Goal: Find contact information: Find contact information

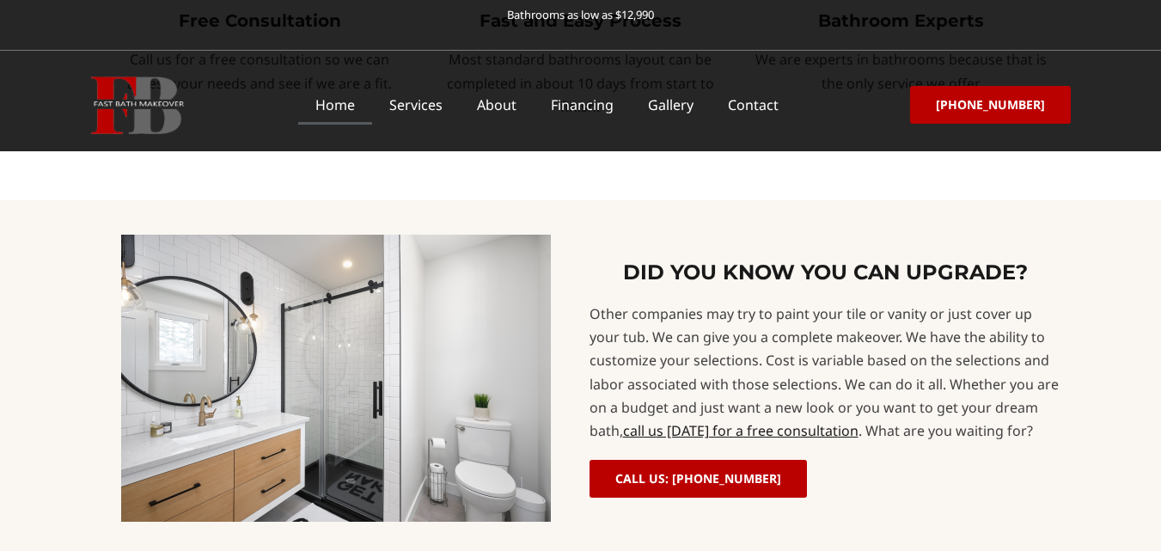
scroll to position [1432, 0]
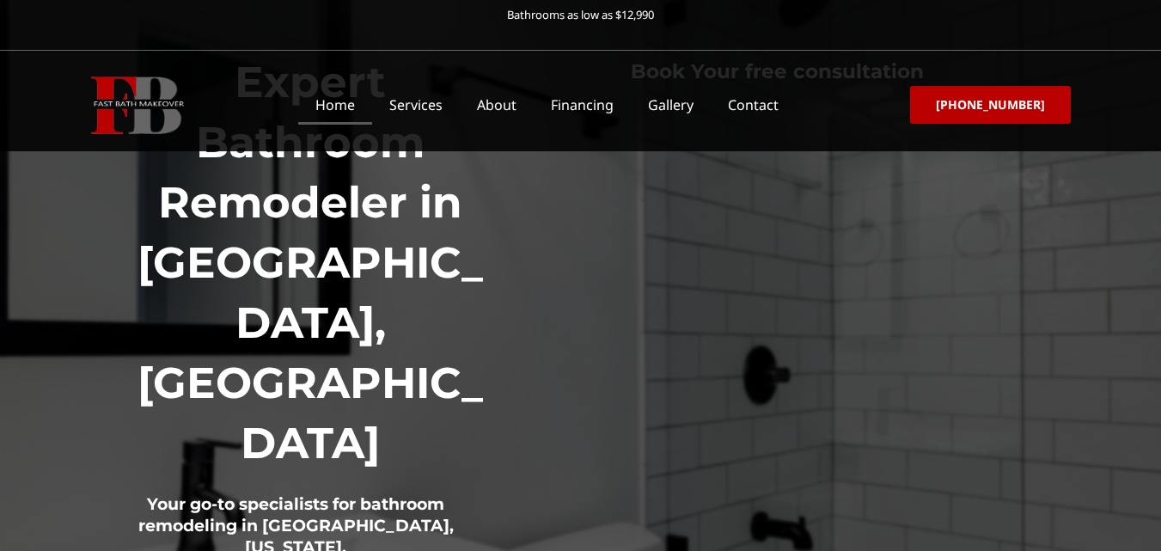
scroll to position [258, 0]
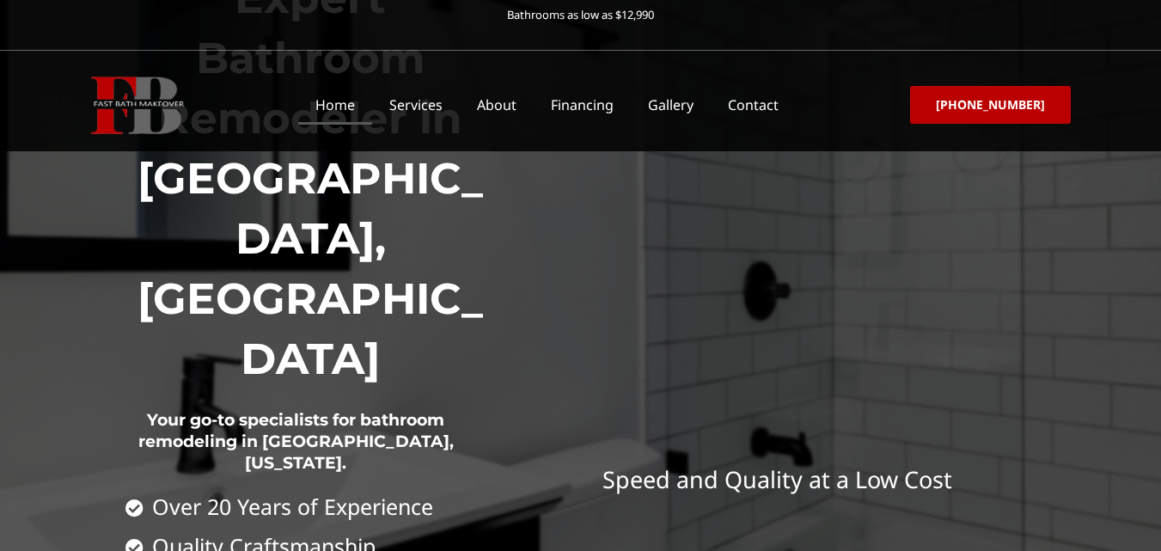
click at [58, 255] on div at bounding box center [580, 261] width 1161 height 993
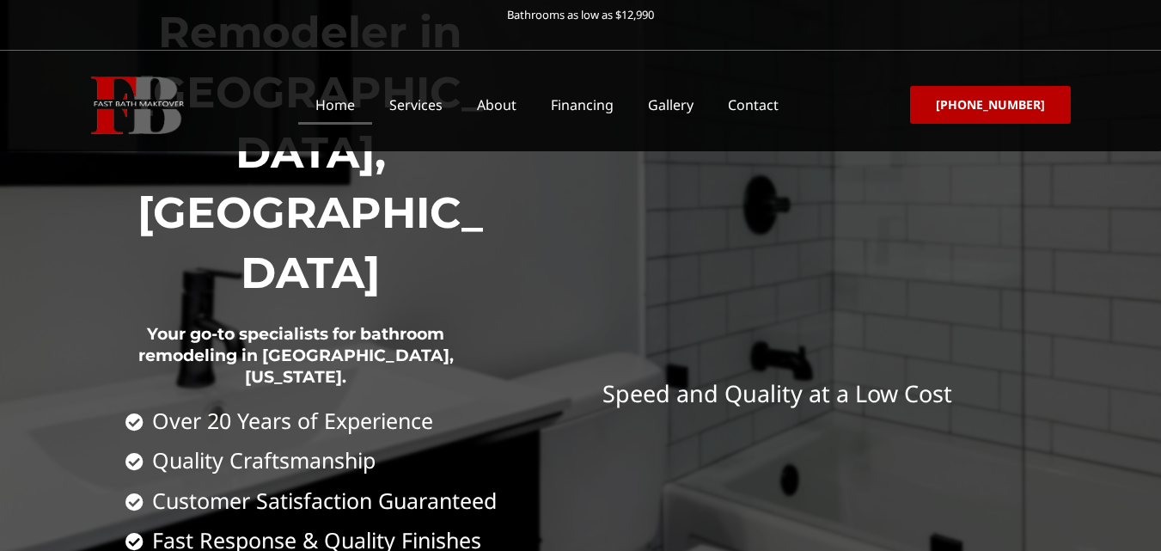
scroll to position [172, 0]
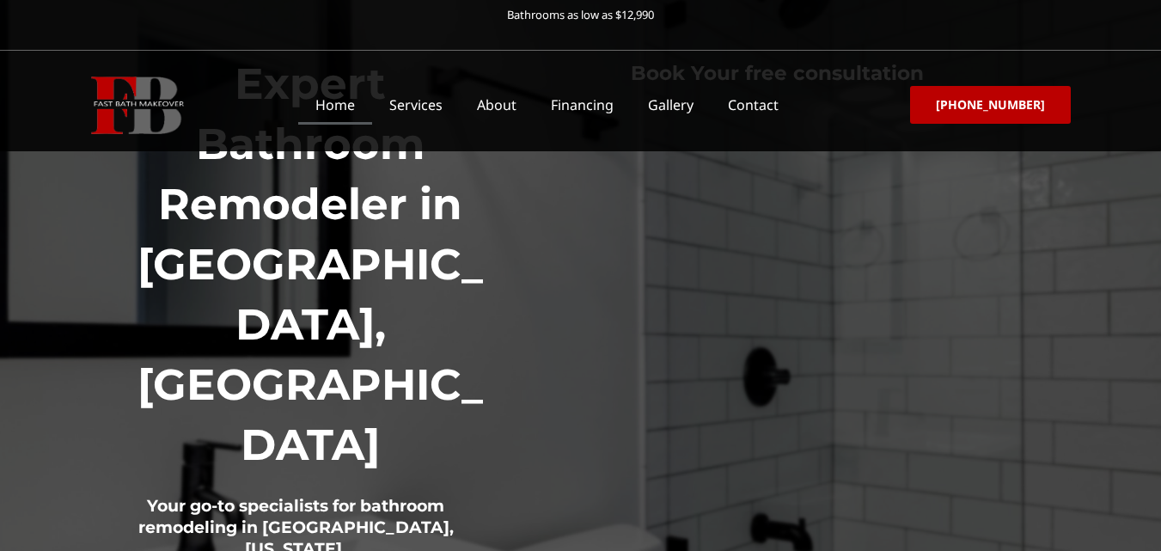
click at [1130, 232] on div at bounding box center [580, 346] width 1161 height 993
click at [1159, 76] on div "Home Services About Financing Gallery Contact Menu Home Services About Financin…" at bounding box center [580, 105] width 1161 height 58
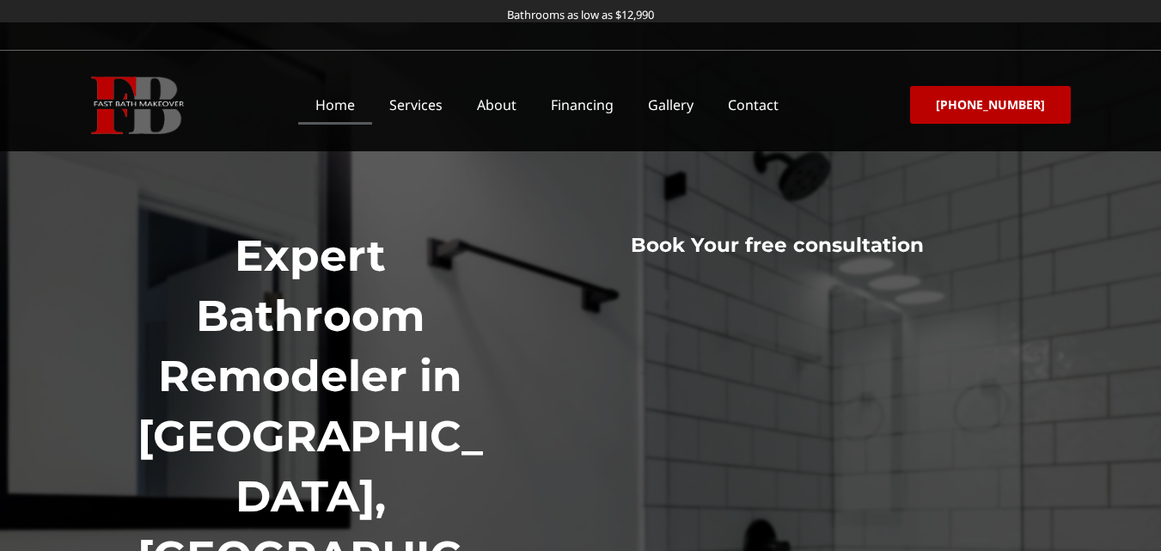
scroll to position [59, 0]
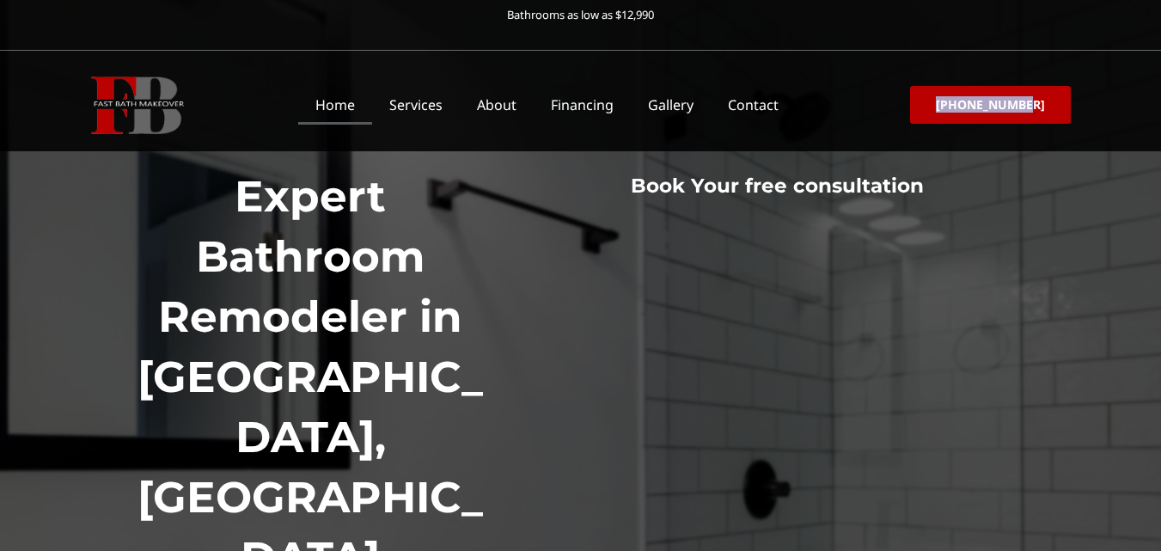
drag, startPoint x: 988, startPoint y: 99, endPoint x: 1106, endPoint y: 107, distance: 118.0
click at [1106, 107] on div "Home Services About Financing Gallery Contact Menu Home Services About Financin…" at bounding box center [580, 105] width 1161 height 58
click at [1095, 96] on div "Home Services About Financing Gallery Contact Menu Home Services About Financin…" at bounding box center [580, 105] width 1161 height 58
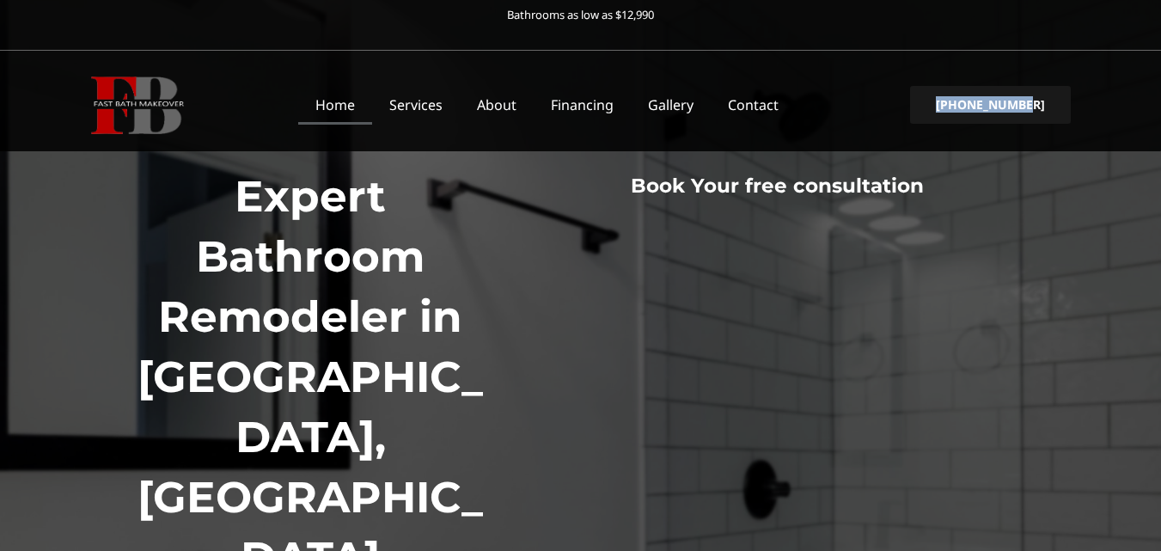
drag, startPoint x: 1082, startPoint y: 96, endPoint x: 947, endPoint y: 104, distance: 135.1
click at [947, 104] on div "Home Services About Financing Gallery Contact Menu Home Services About Financin…" at bounding box center [580, 105] width 1161 height 58
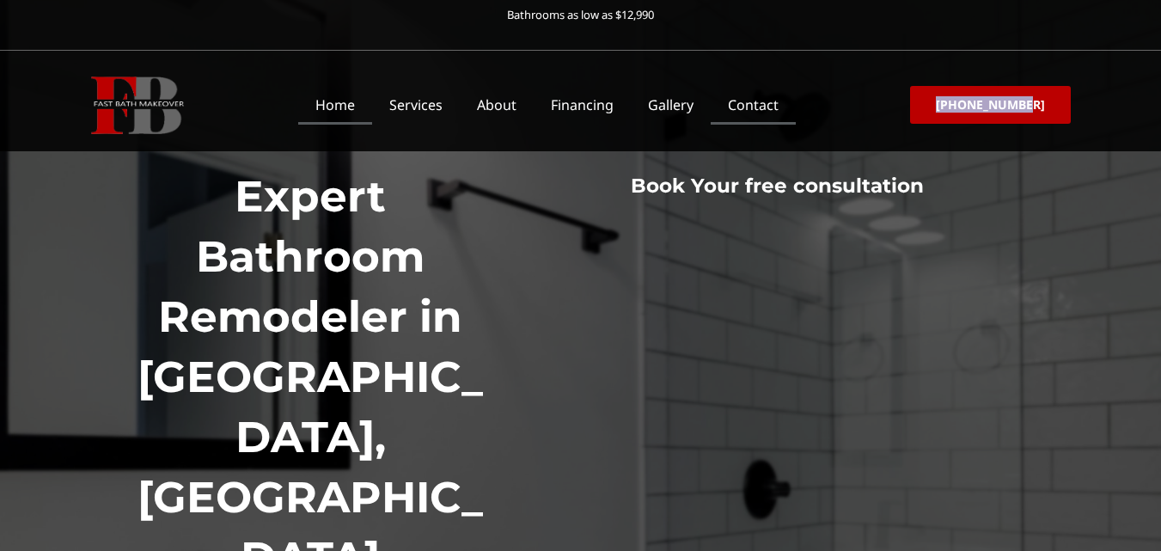
click at [783, 111] on link "Contact" at bounding box center [753, 105] width 85 height 40
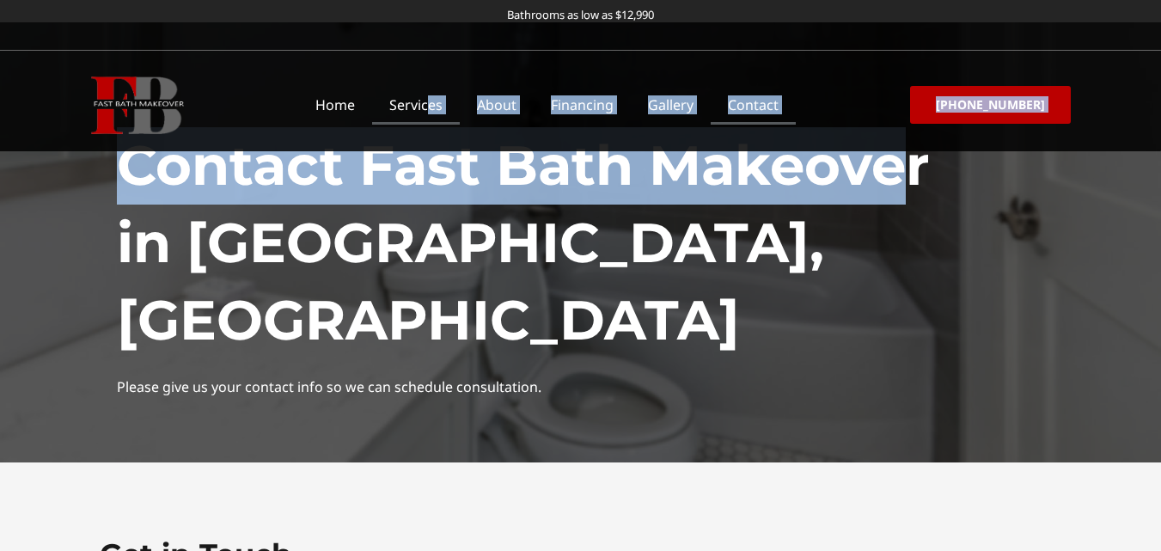
drag, startPoint x: 892, startPoint y: 179, endPoint x: 442, endPoint y: 120, distance: 454.1
click at [484, 235] on h1 "Contact Fast Bath Makeover in Columbus, OH" at bounding box center [581, 242] width 928 height 231
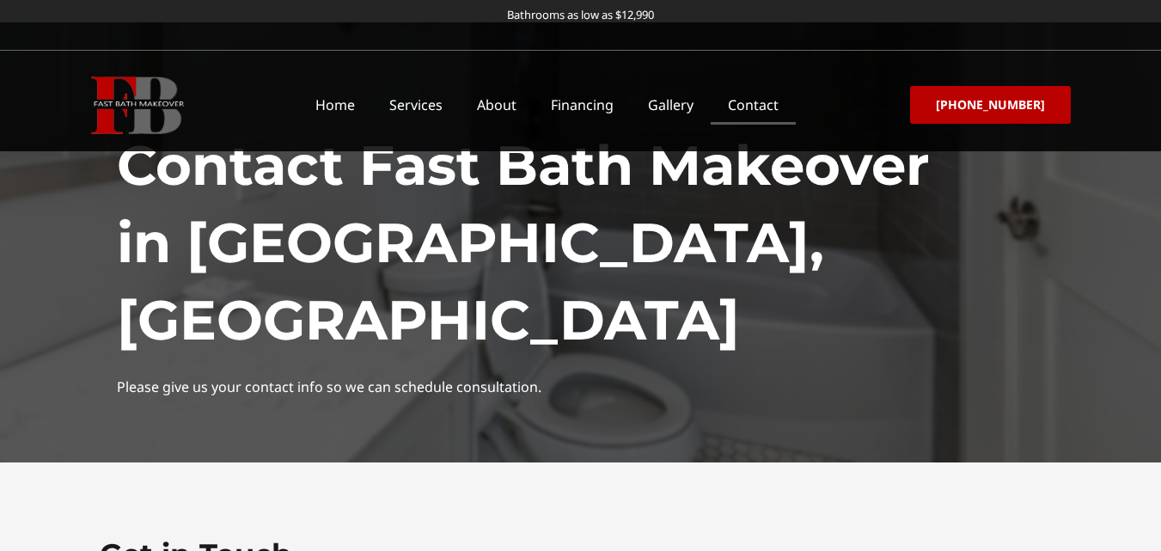
click at [624, 268] on h1 "Contact Fast Bath Makeover in Columbus, OH" at bounding box center [581, 242] width 928 height 231
drag, startPoint x: 639, startPoint y: 289, endPoint x: 523, endPoint y: 273, distance: 117.0
click at [523, 273] on h1 "Contact Fast Bath Makeover in Columbus, OH" at bounding box center [581, 242] width 928 height 231
click at [266, 271] on h1 "Contact Fast Bath Makeover in Columbus, OH" at bounding box center [581, 242] width 928 height 231
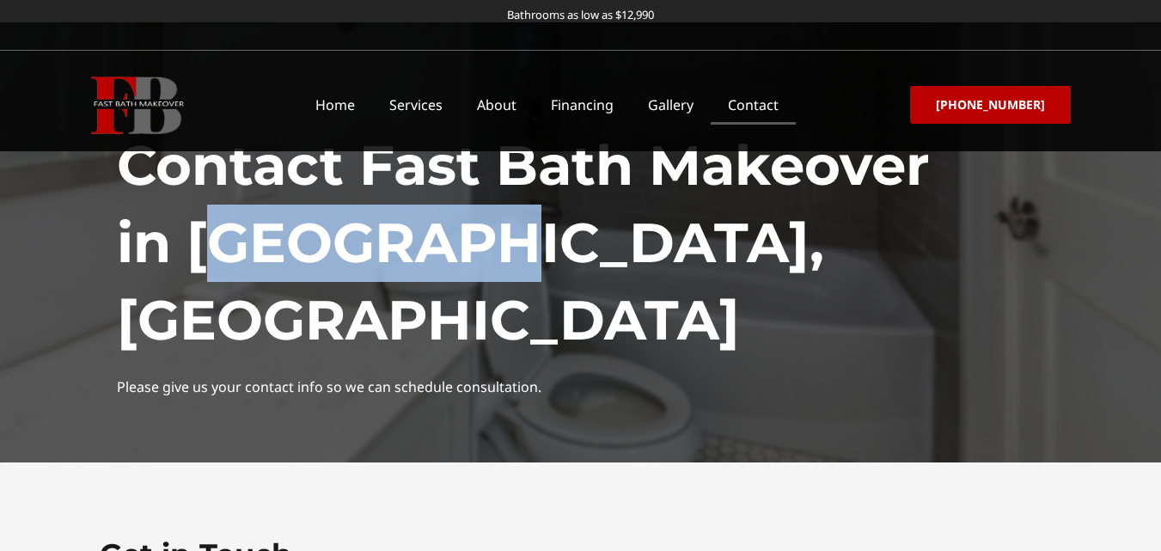
click at [266, 271] on h1 "Contact Fast Bath Makeover in Columbus, OH" at bounding box center [581, 242] width 928 height 231
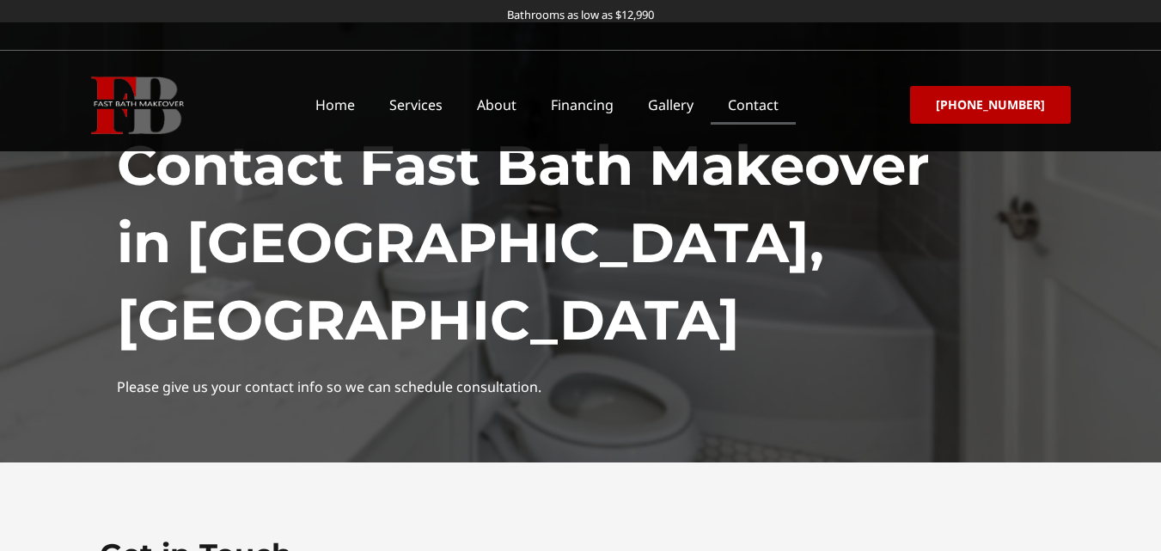
drag, startPoint x: 518, startPoint y: 290, endPoint x: 632, endPoint y: 294, distance: 113.5
click at [609, 295] on h1 "Contact Fast Bath Makeover in Columbus, OH" at bounding box center [581, 242] width 928 height 231
